Goal: Book appointment/travel/reservation

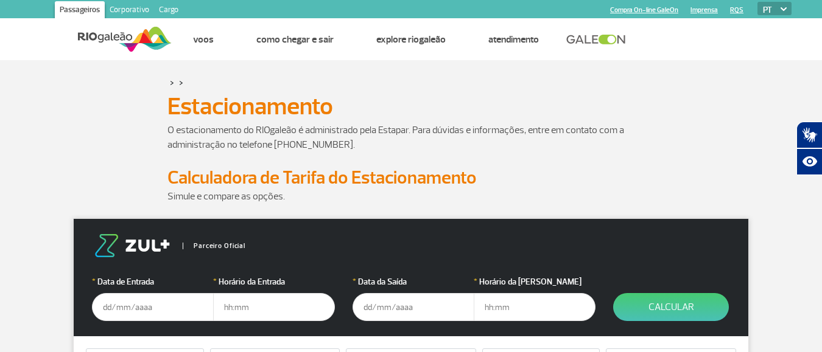
click at [123, 304] on input "text" at bounding box center [153, 307] width 122 height 28
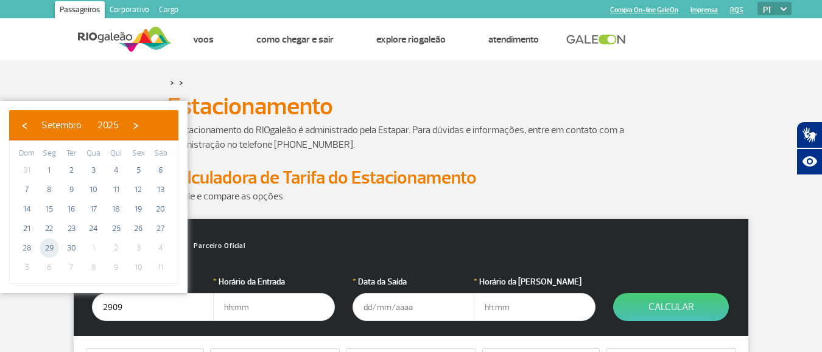
type input "[DATE]"
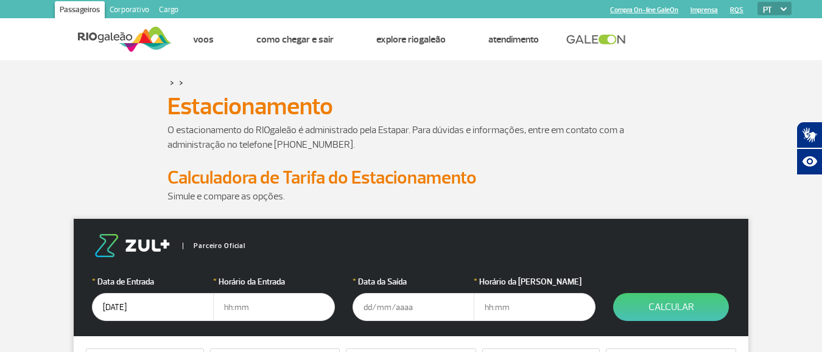
click at [243, 310] on input "text" at bounding box center [274, 307] width 122 height 28
type input "0"
click at [243, 310] on input "20:00" at bounding box center [274, 307] width 122 height 28
click at [259, 308] on input "20:00" at bounding box center [274, 307] width 122 height 28
drag, startPoint x: 259, startPoint y: 308, endPoint x: 238, endPoint y: 308, distance: 21.3
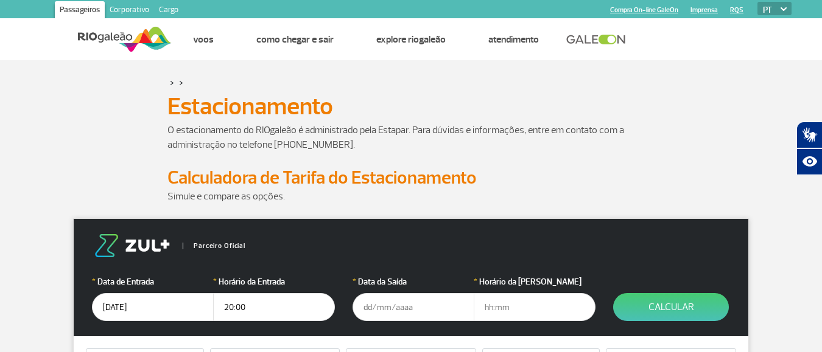
click at [238, 308] on input "20:00" at bounding box center [274, 307] width 122 height 28
type input "2"
type input "20:00"
click at [384, 314] on input "text" at bounding box center [413, 307] width 122 height 28
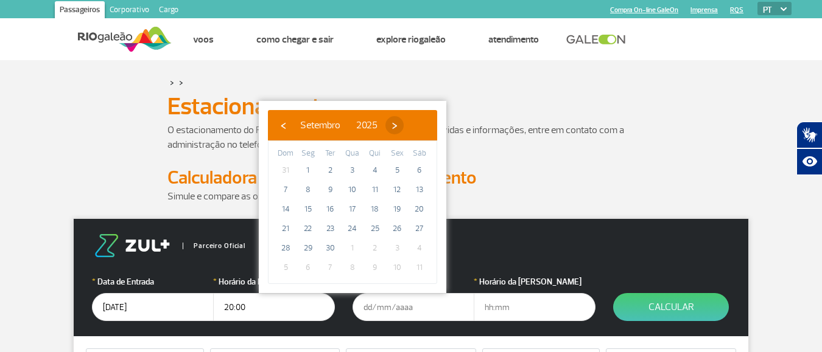
click at [404, 128] on span "›" at bounding box center [394, 125] width 18 height 18
click at [356, 230] on span "22" at bounding box center [352, 228] width 19 height 19
type input "[DATE]"
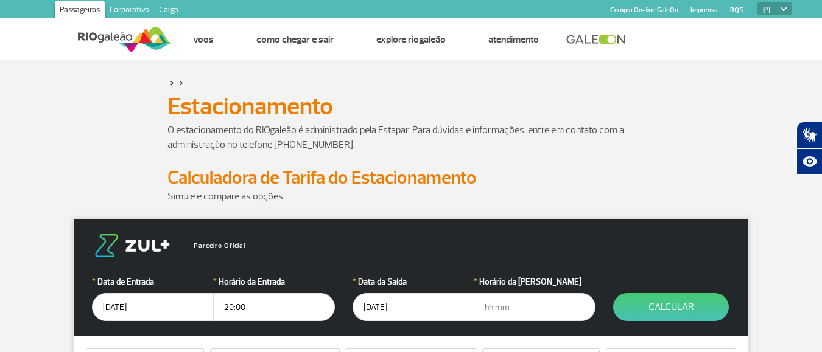
click at [500, 307] on input "text" at bounding box center [535, 307] width 122 height 28
type input "8"
type input "08:00"
click at [637, 310] on button "Calcular" at bounding box center [671, 307] width 116 height 28
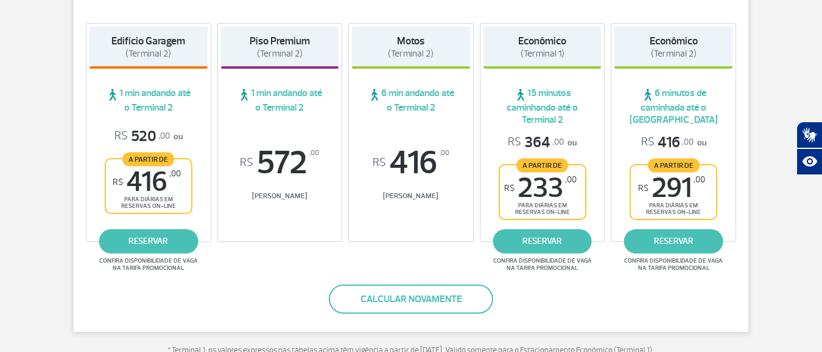
scroll to position [183, 0]
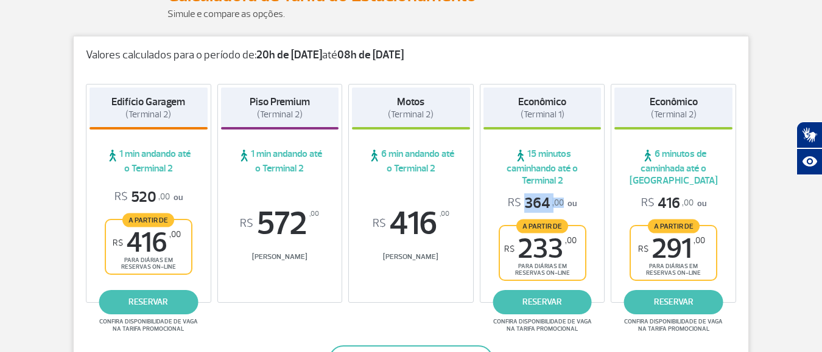
drag, startPoint x: 519, startPoint y: 200, endPoint x: 561, endPoint y: 200, distance: 42.0
click at [561, 200] on span "R$ 364 ,00" at bounding box center [536, 203] width 56 height 19
click at [549, 304] on link "reservar" at bounding box center [542, 302] width 99 height 24
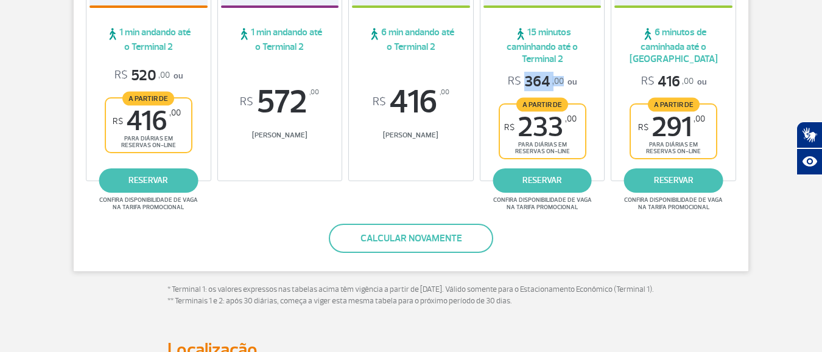
scroll to position [244, 0]
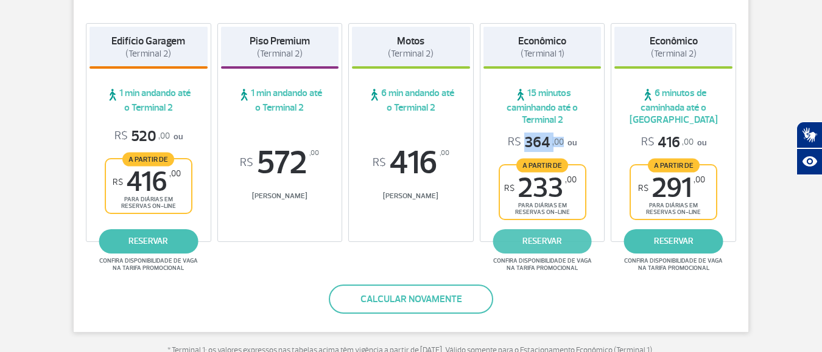
click at [532, 247] on link "reservar" at bounding box center [542, 242] width 99 height 24
click at [544, 244] on link "reservar" at bounding box center [542, 242] width 99 height 24
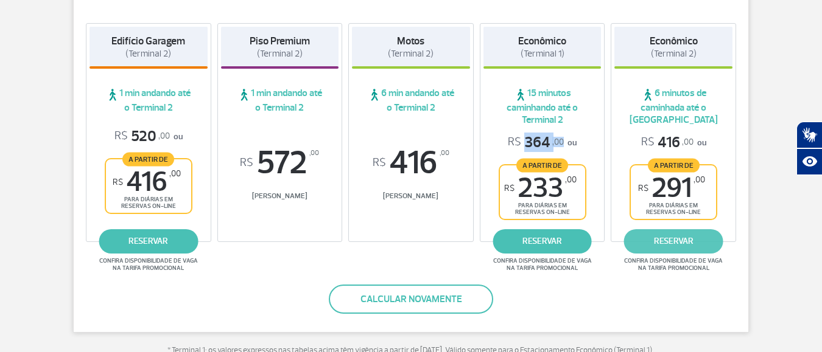
click at [665, 235] on link "reservar" at bounding box center [673, 242] width 99 height 24
click at [594, 306] on div "Valores calculados para o período de: 20h de [DATE] até 08h de [DATE] Edifício …" at bounding box center [411, 154] width 676 height 358
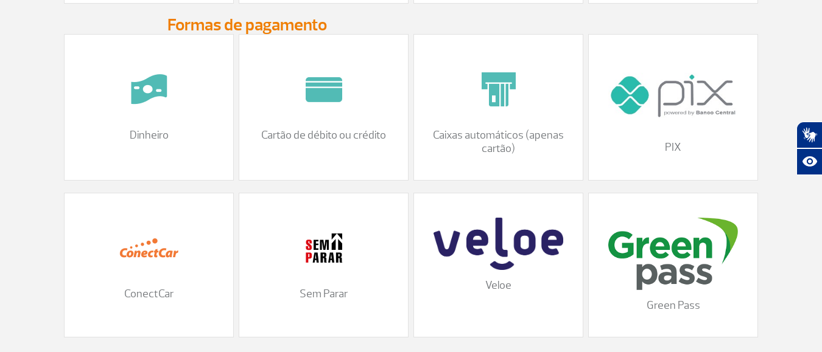
scroll to position [1583, 0]
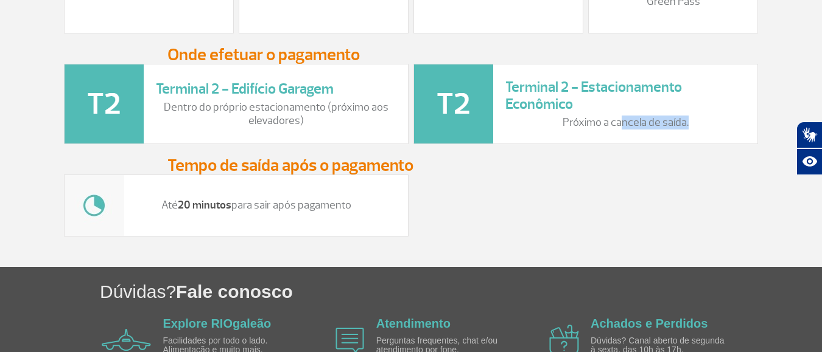
drag, startPoint x: 622, startPoint y: 131, endPoint x: 688, endPoint y: 132, distance: 65.8
click at [688, 130] on p "Próximo a cancela de saída." at bounding box center [625, 122] width 240 height 13
click at [657, 204] on div "Até 20 minutos para sair após pagamento" at bounding box center [410, 206] width 699 height 62
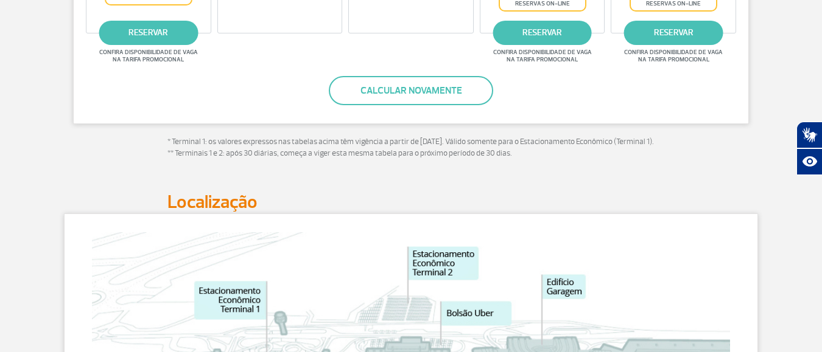
scroll to position [270, 0]
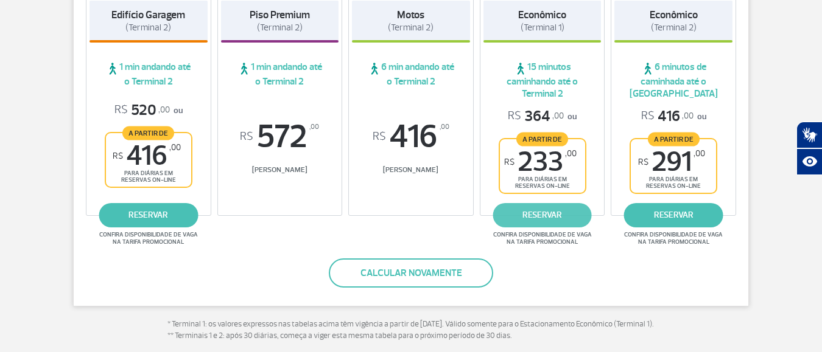
click at [534, 211] on link "reservar" at bounding box center [542, 215] width 99 height 24
click at [553, 209] on link "reservar" at bounding box center [542, 215] width 99 height 24
